Goal: Transaction & Acquisition: Purchase product/service

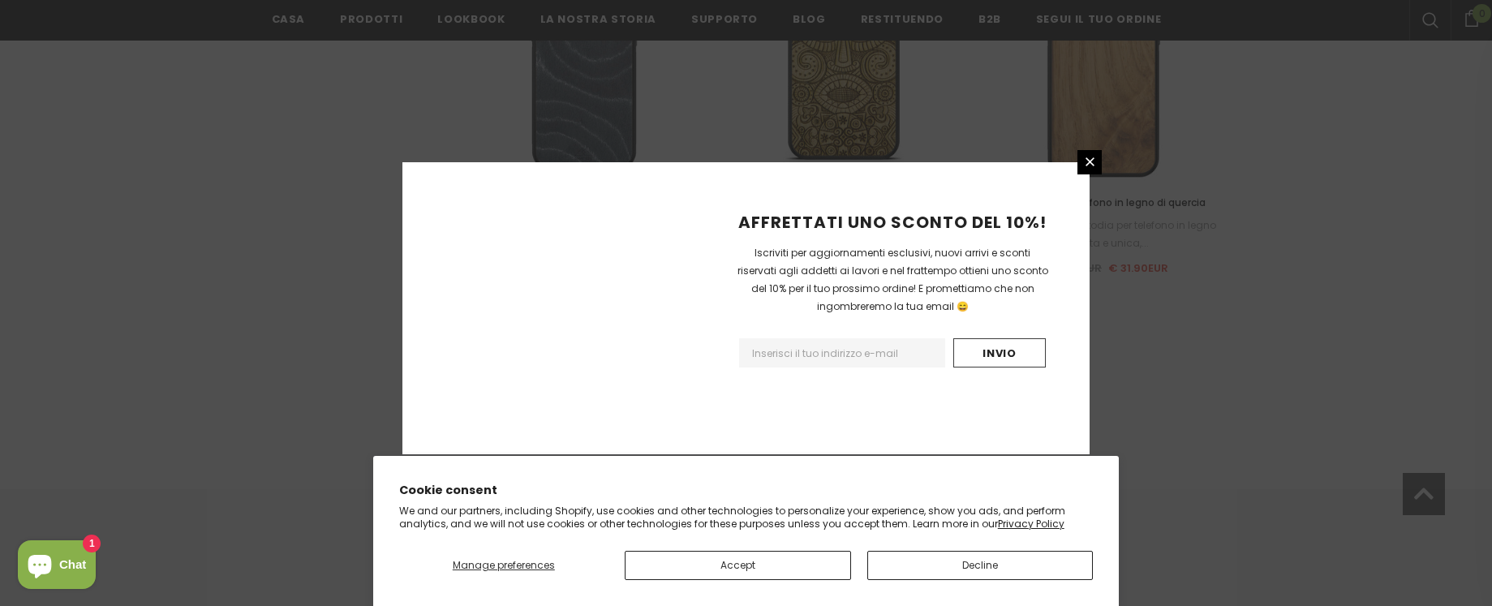
scroll to position [1959, 0]
